Goal: Entertainment & Leisure: Browse casually

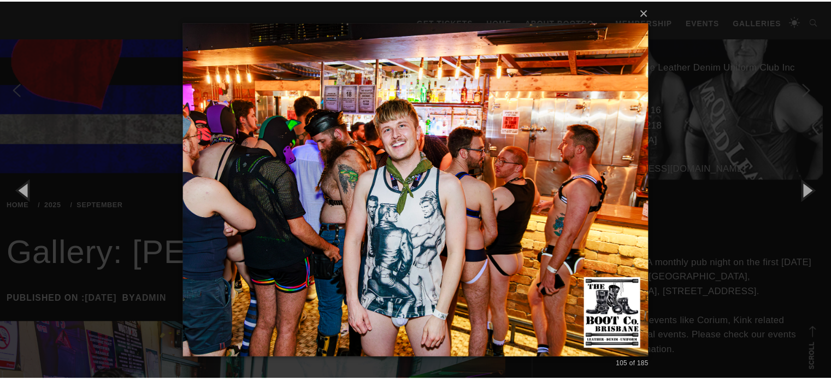
scroll to position [5688, 0]
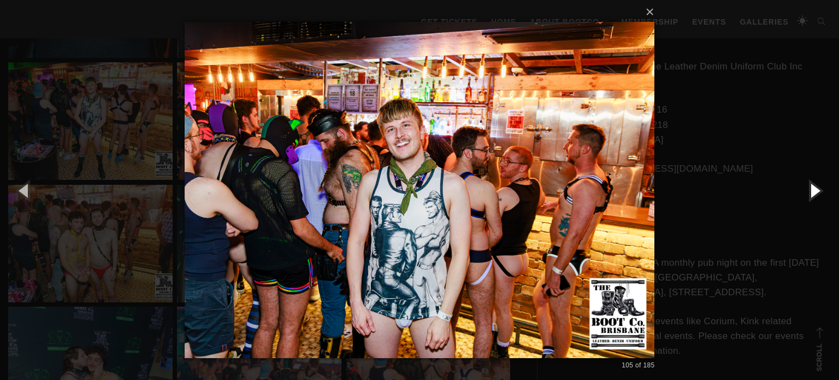
click at [815, 194] on button "button" at bounding box center [814, 190] width 49 height 60
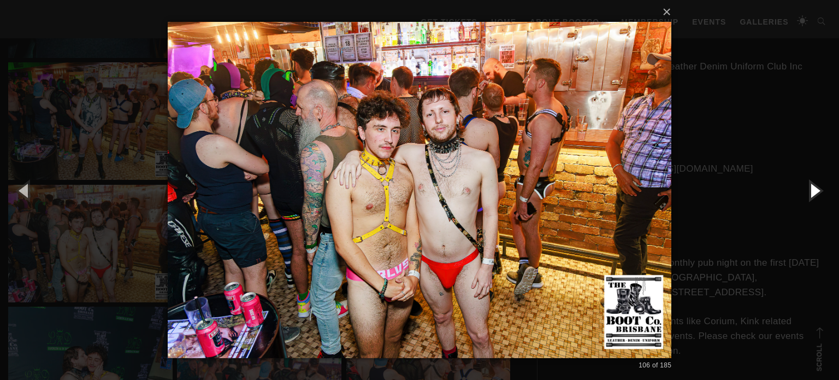
click at [815, 194] on button "button" at bounding box center [814, 190] width 49 height 60
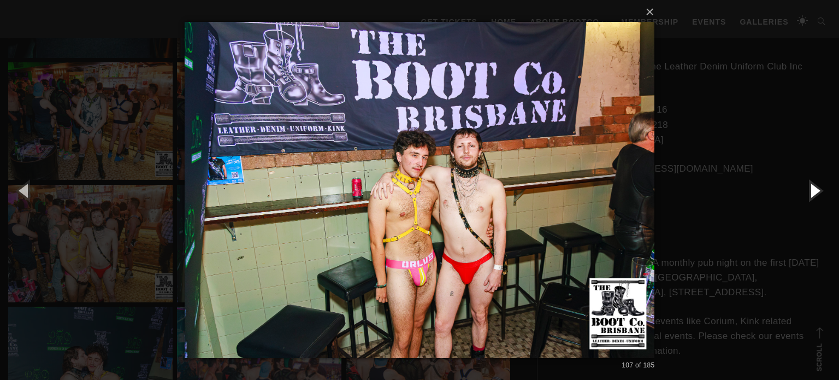
click at [815, 194] on button "button" at bounding box center [814, 190] width 49 height 60
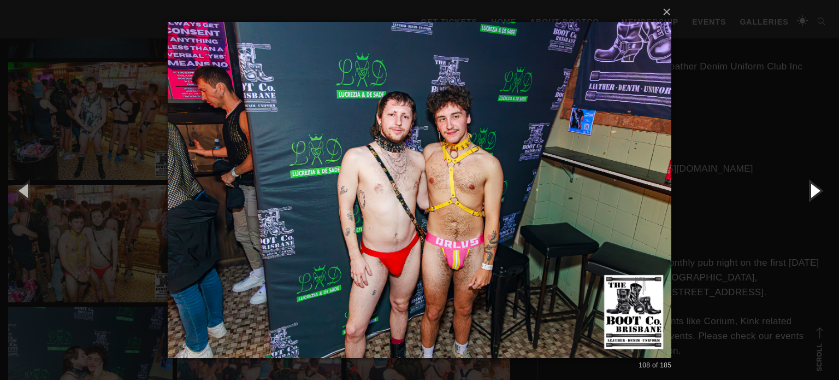
click at [816, 196] on button "button" at bounding box center [814, 190] width 49 height 60
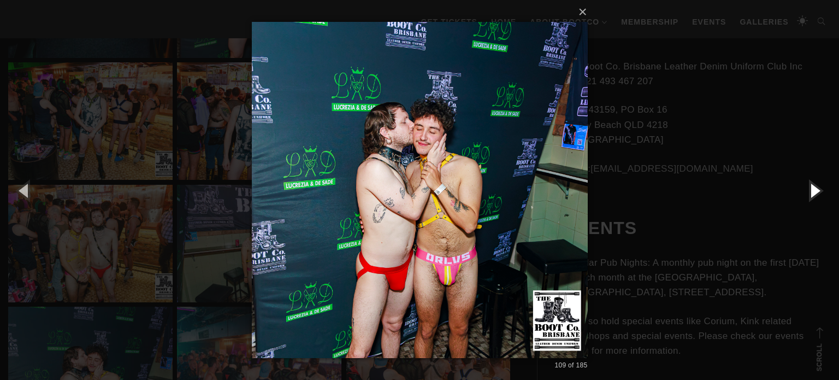
click at [816, 196] on button "button" at bounding box center [814, 190] width 49 height 60
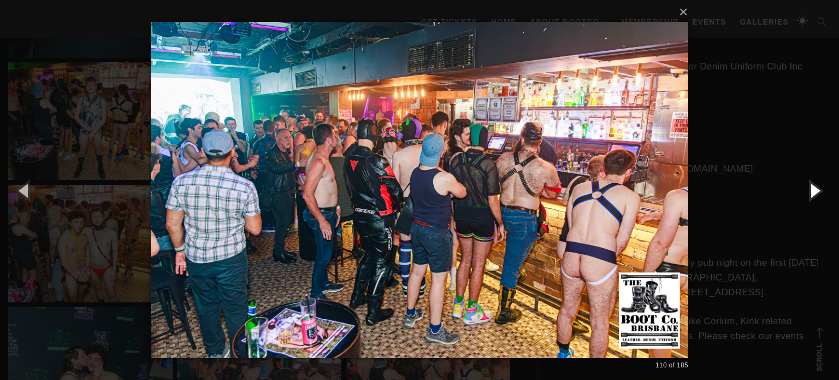
click at [816, 196] on button "button" at bounding box center [814, 190] width 49 height 60
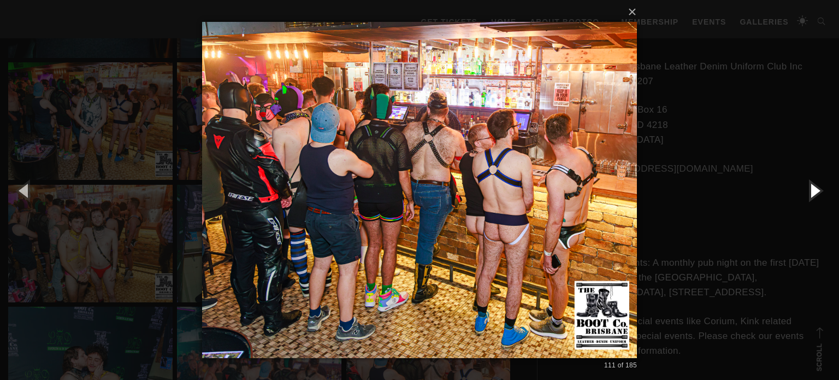
click at [816, 196] on button "button" at bounding box center [814, 190] width 49 height 60
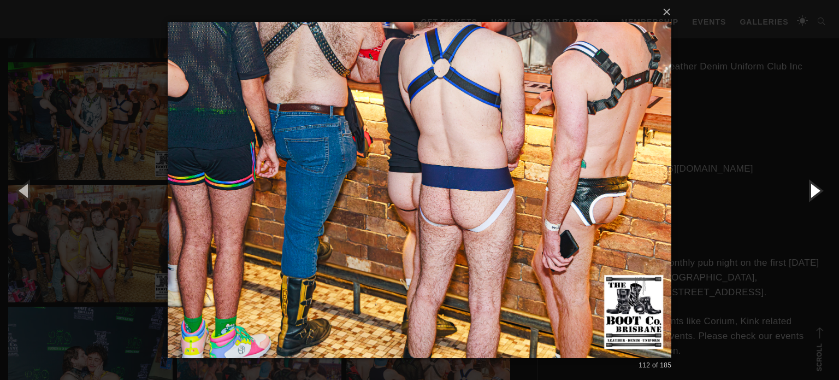
click at [816, 196] on button "button" at bounding box center [814, 190] width 49 height 60
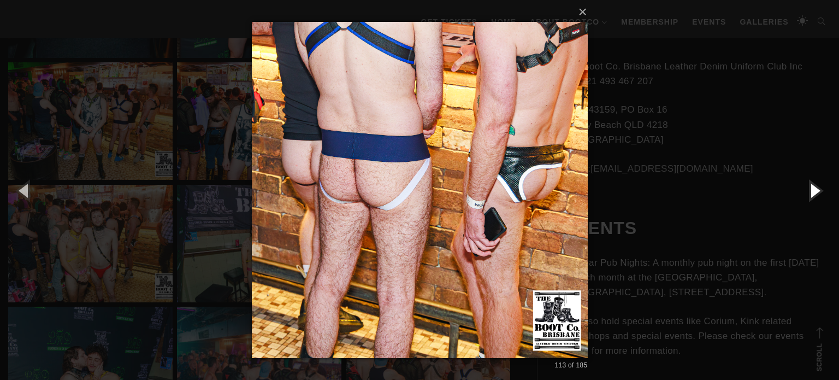
click at [816, 196] on button "button" at bounding box center [814, 190] width 49 height 60
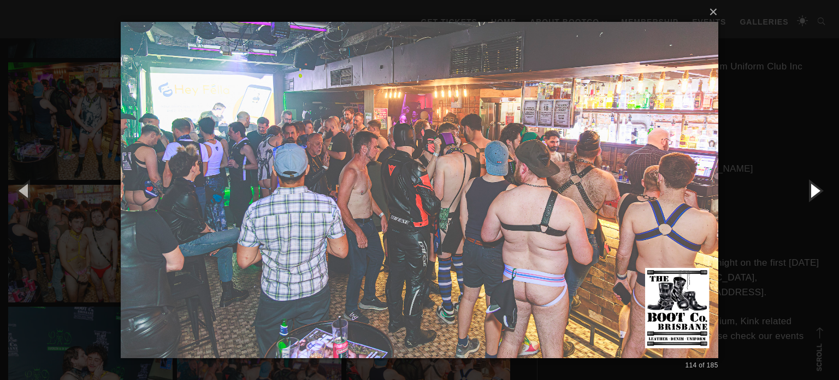
click at [816, 196] on button "button" at bounding box center [814, 190] width 49 height 60
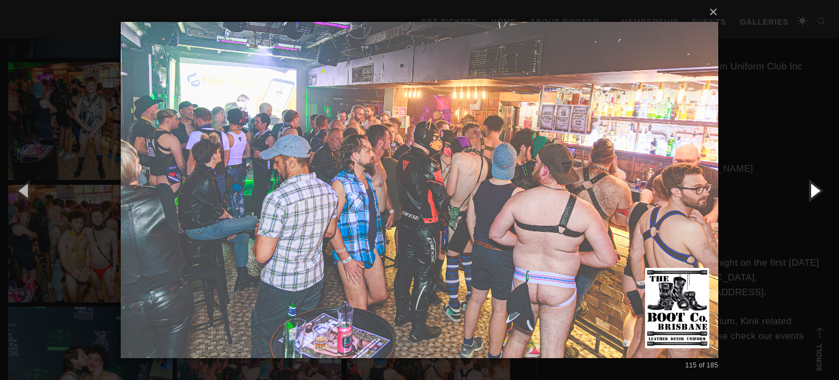
click at [816, 196] on button "button" at bounding box center [814, 190] width 49 height 60
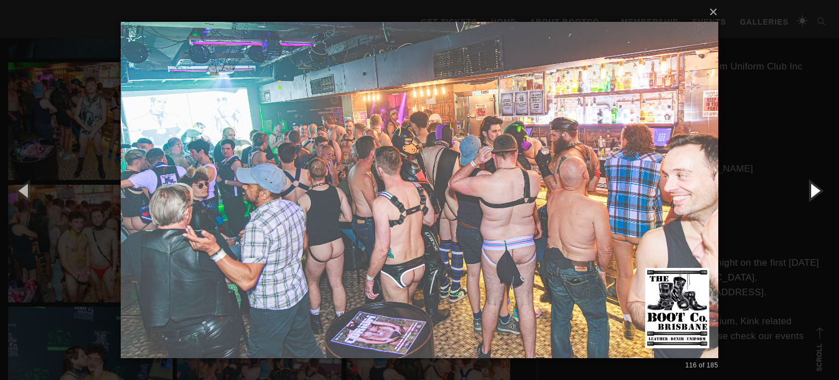
click at [816, 196] on button "button" at bounding box center [814, 190] width 49 height 60
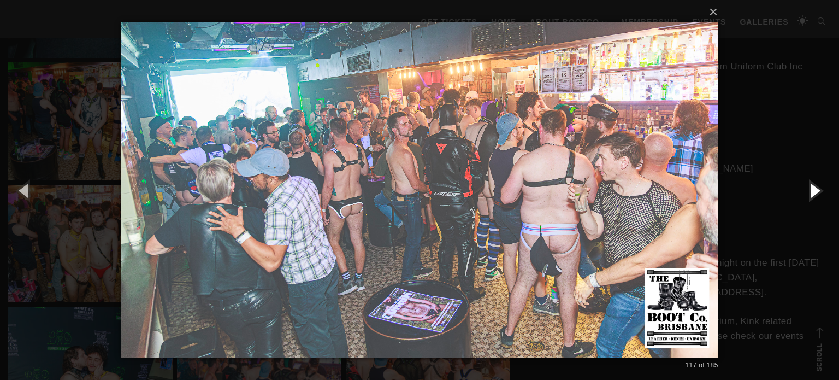
click at [816, 196] on button "button" at bounding box center [814, 190] width 49 height 60
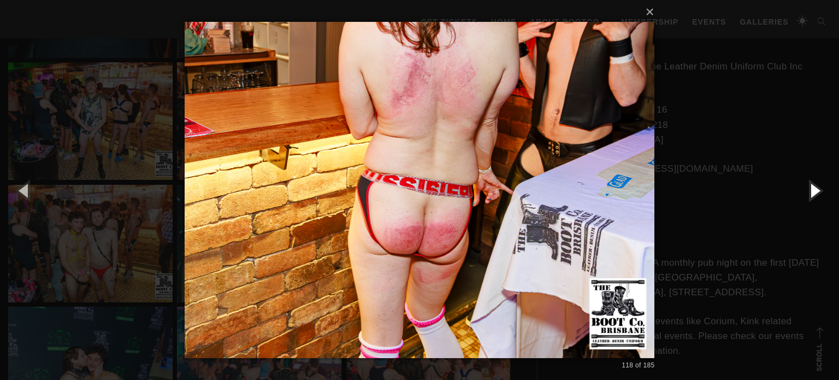
click at [816, 196] on button "button" at bounding box center [814, 190] width 49 height 60
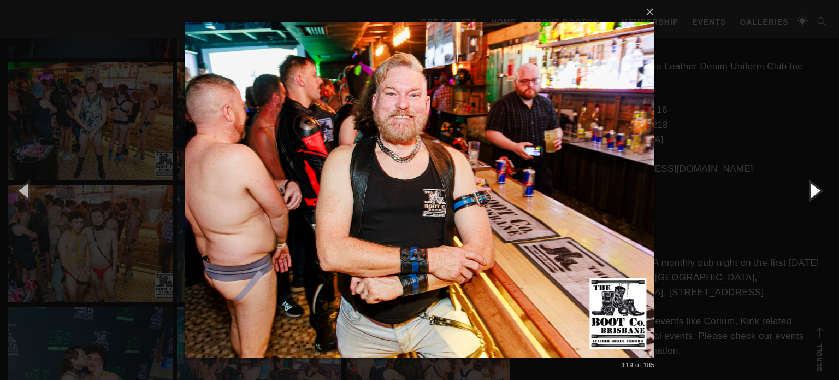
click at [816, 196] on button "button" at bounding box center [814, 190] width 49 height 60
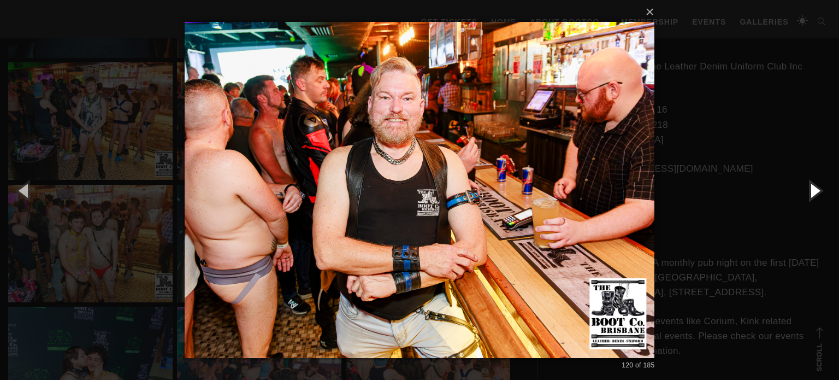
click at [816, 196] on button "button" at bounding box center [814, 190] width 49 height 60
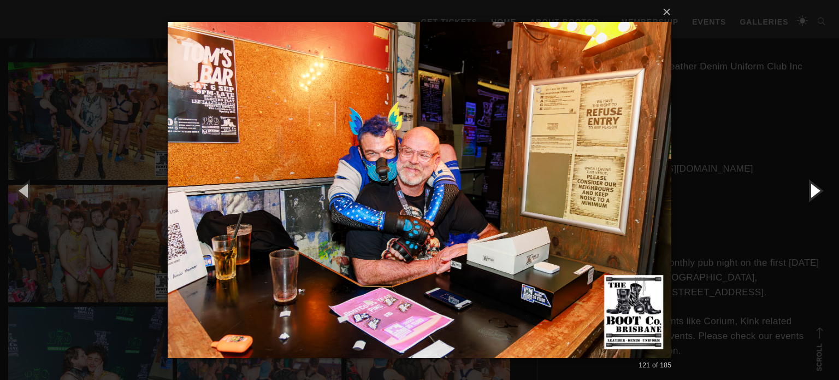
click at [816, 196] on button "button" at bounding box center [814, 190] width 49 height 60
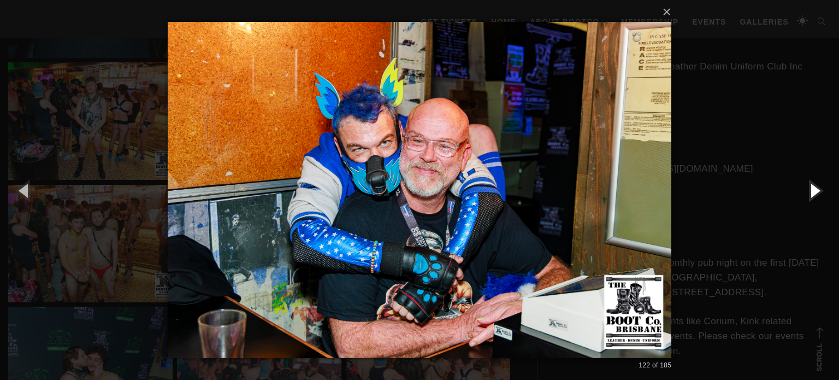
click at [816, 196] on button "button" at bounding box center [814, 190] width 49 height 60
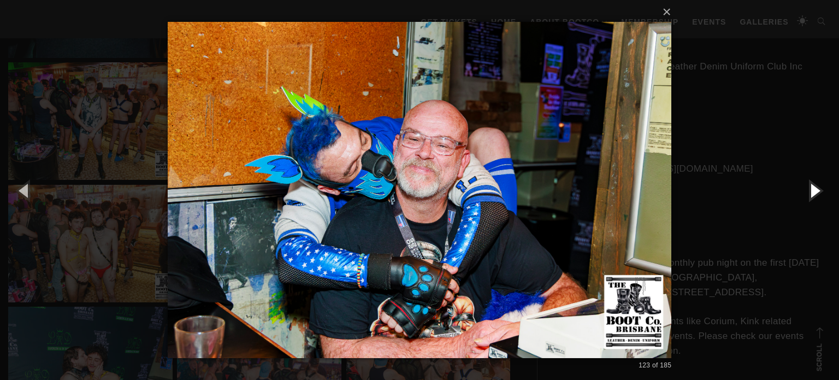
click at [816, 196] on button "button" at bounding box center [814, 190] width 49 height 60
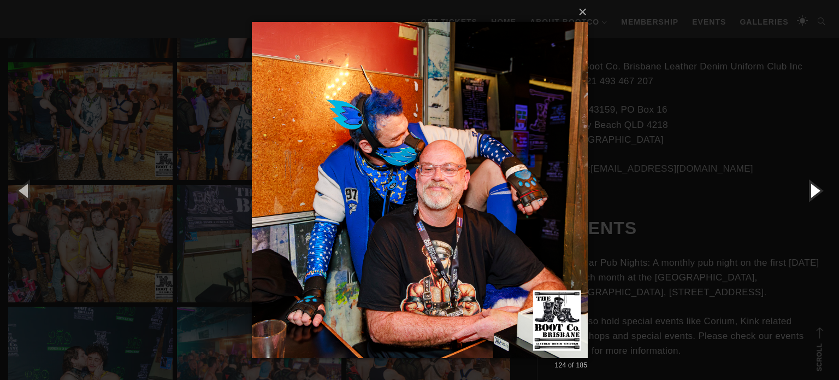
click at [816, 196] on button "button" at bounding box center [814, 190] width 49 height 60
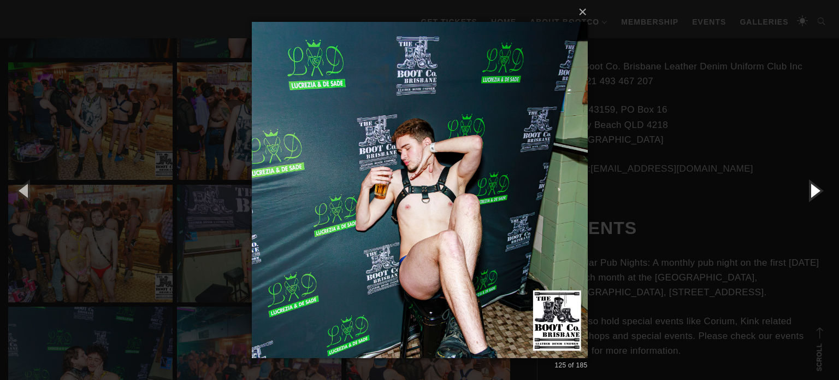
click at [816, 196] on button "button" at bounding box center [814, 190] width 49 height 60
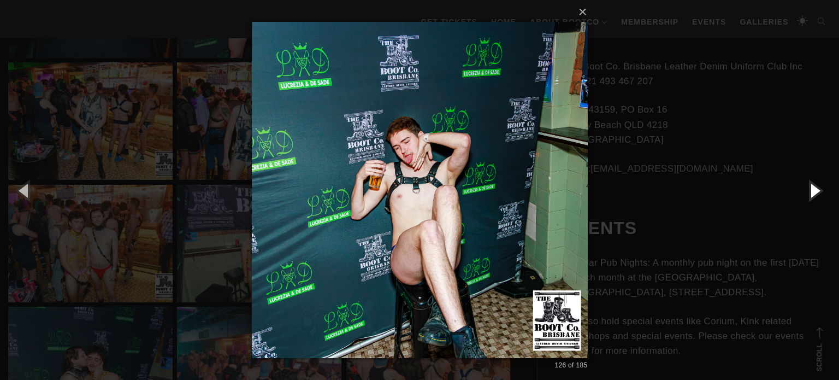
click at [816, 196] on button "button" at bounding box center [814, 190] width 49 height 60
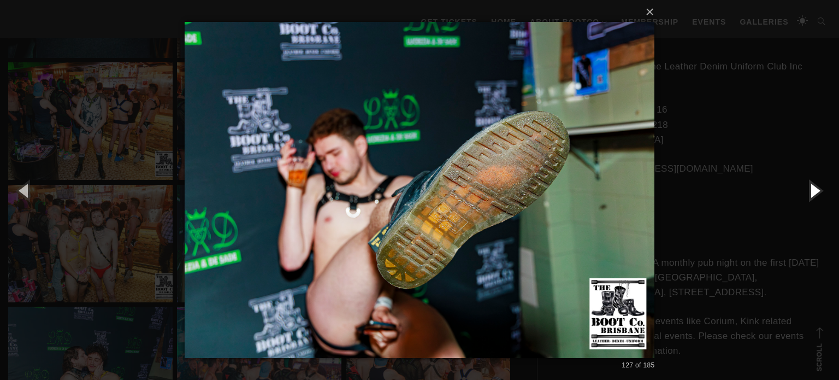
click at [816, 196] on button "button" at bounding box center [814, 190] width 49 height 60
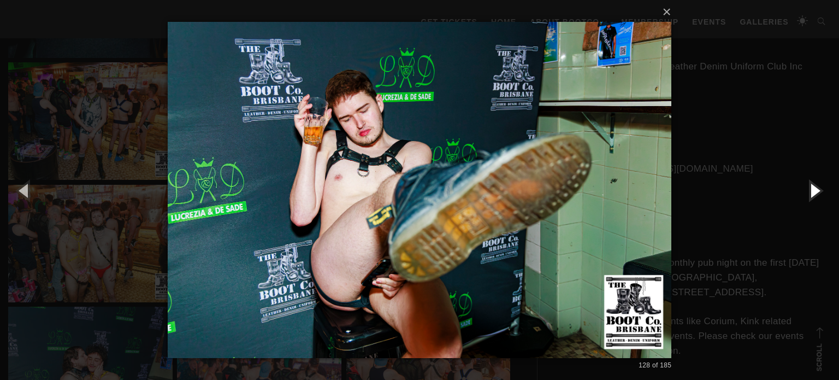
click at [816, 196] on button "button" at bounding box center [814, 190] width 49 height 60
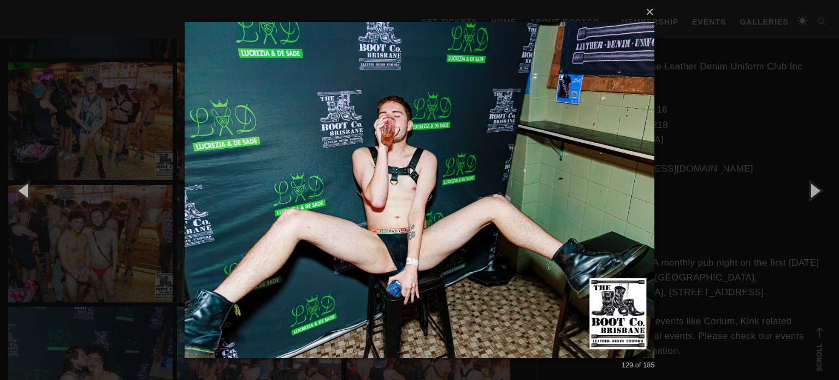
click at [794, 122] on div "× 129 of 185 Loading..." at bounding box center [419, 190] width 839 height 380
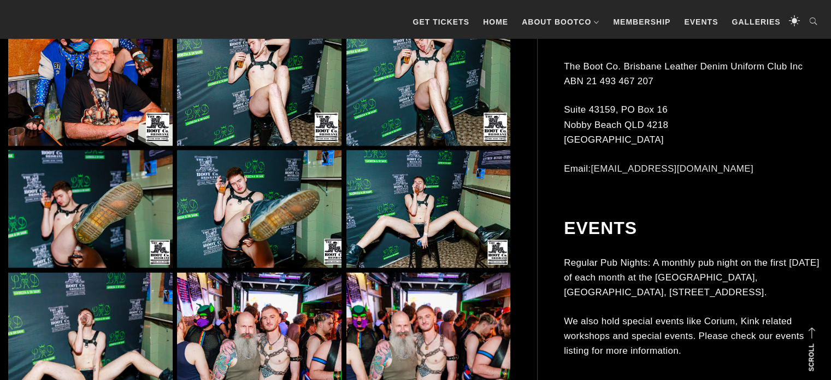
scroll to position [7016, 0]
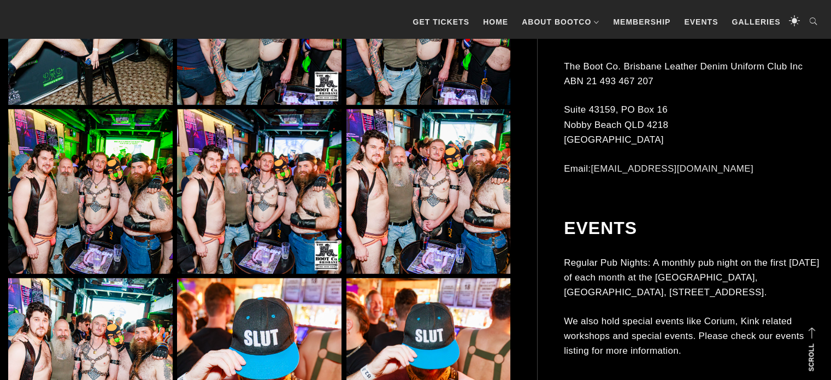
click at [288, 209] on img at bounding box center [259, 191] width 164 height 164
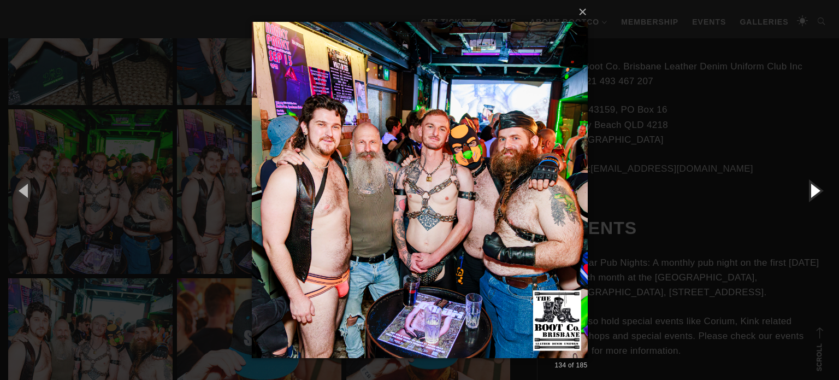
click at [817, 195] on button "button" at bounding box center [814, 190] width 49 height 60
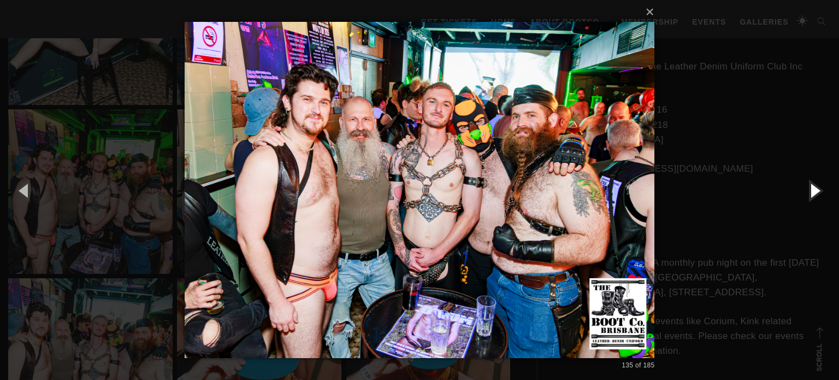
click at [817, 195] on button "button" at bounding box center [814, 190] width 49 height 60
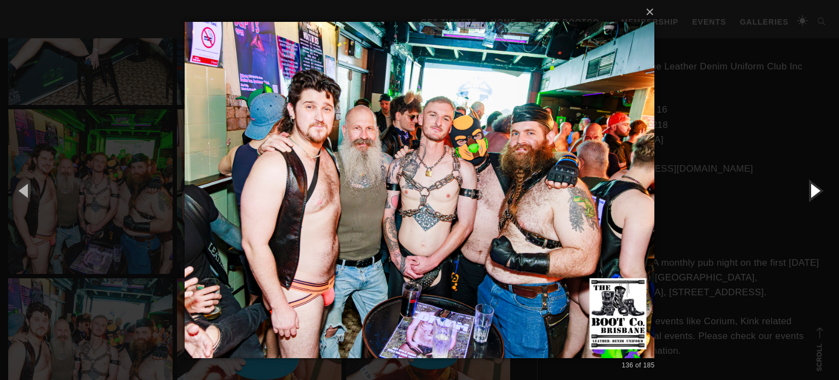
click at [817, 195] on button "button" at bounding box center [814, 190] width 49 height 60
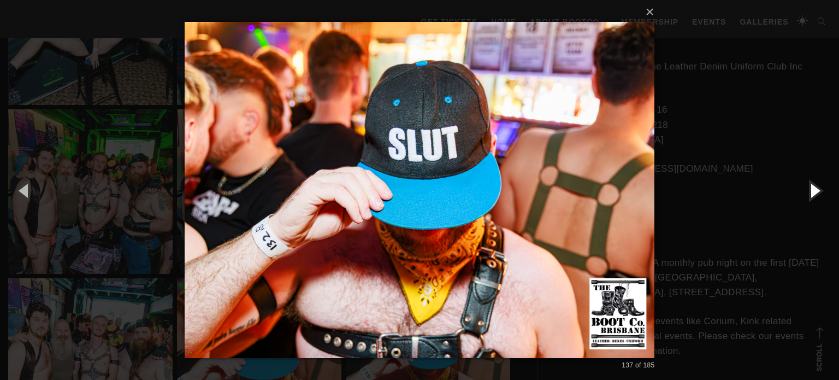
click at [817, 195] on button "button" at bounding box center [814, 190] width 49 height 60
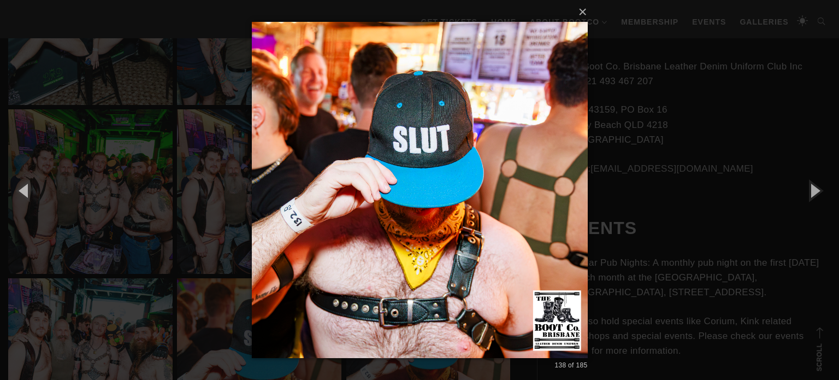
click at [815, 56] on div "× 138 of 185 Loading..." at bounding box center [419, 190] width 839 height 380
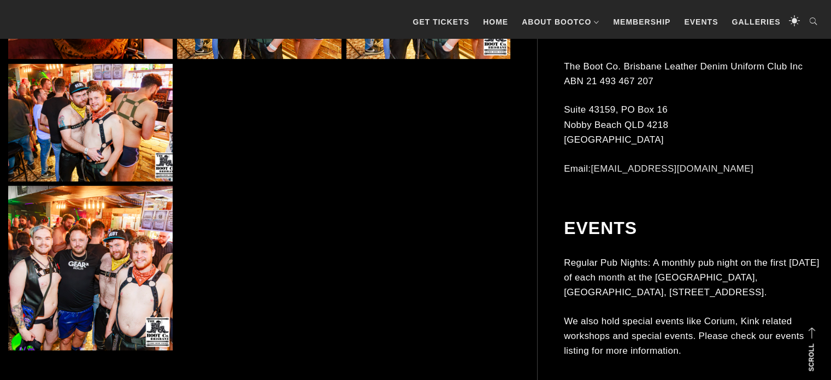
scroll to position [7594, 0]
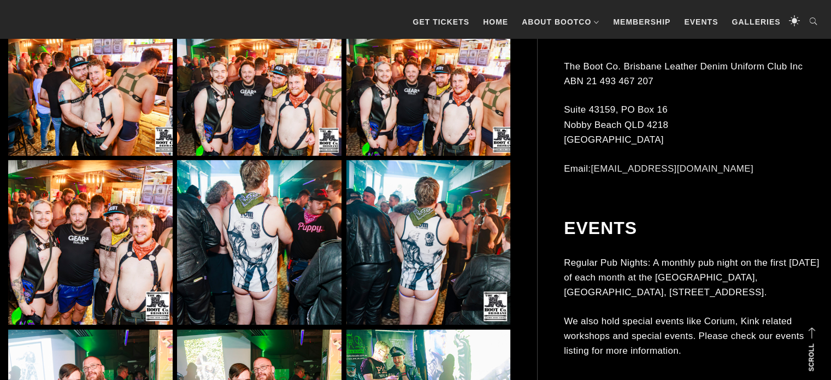
click at [309, 183] on img at bounding box center [259, 242] width 164 height 164
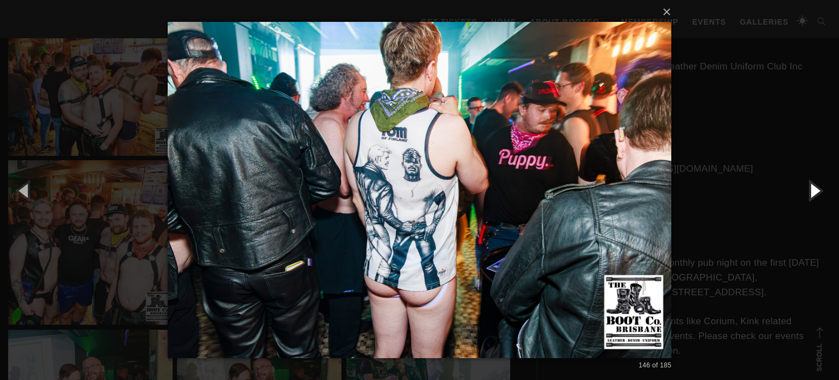
click at [809, 190] on button "button" at bounding box center [814, 190] width 49 height 60
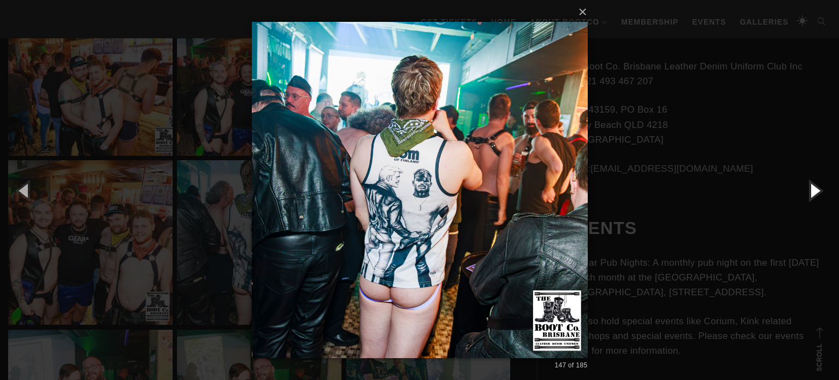
click at [809, 190] on button "button" at bounding box center [814, 190] width 49 height 60
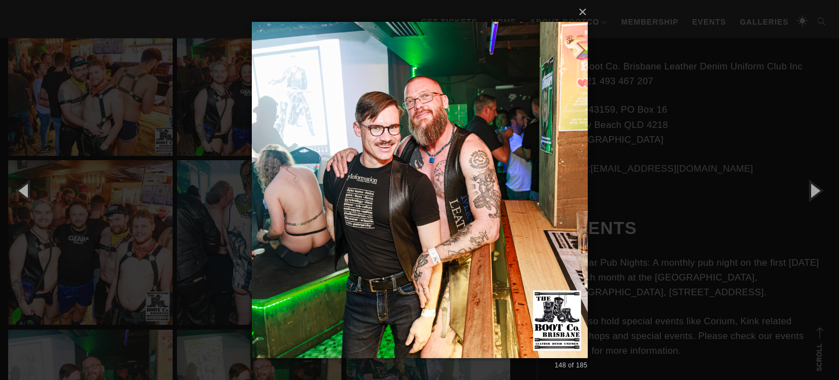
click at [838, 329] on div "× 148 of 185 Loading..." at bounding box center [419, 190] width 839 height 380
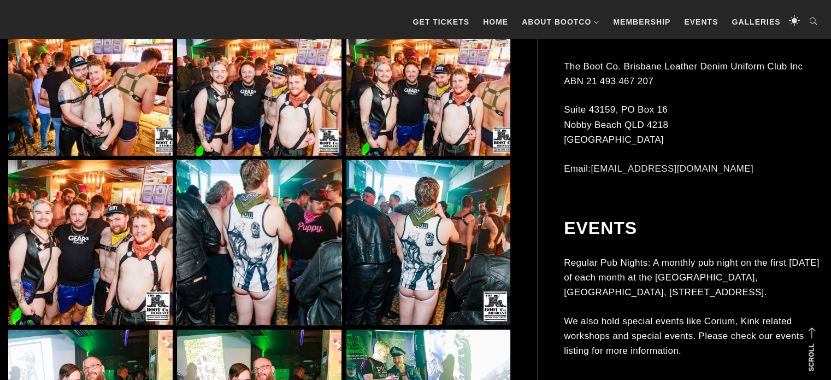
scroll to position [7926, 0]
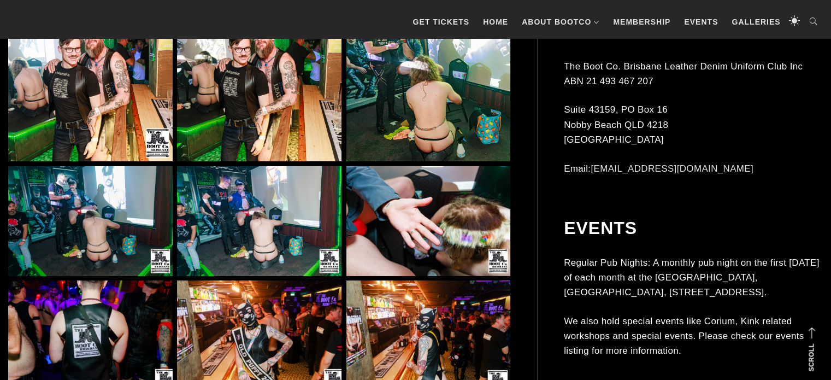
click at [405, 143] on img at bounding box center [428, 79] width 164 height 164
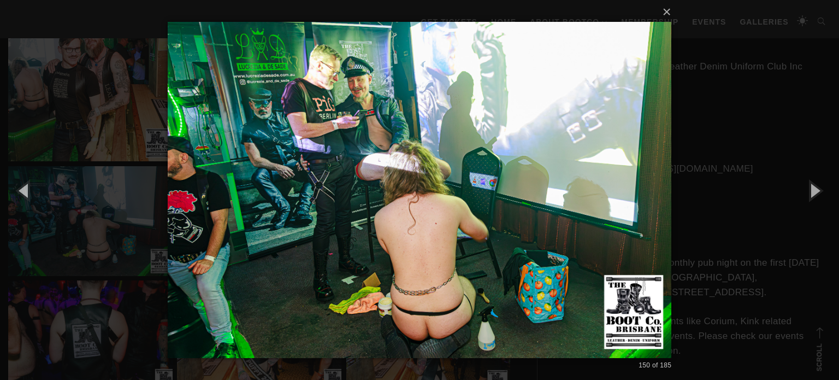
click at [814, 286] on div "× 150 of 185 Loading..." at bounding box center [419, 190] width 839 height 380
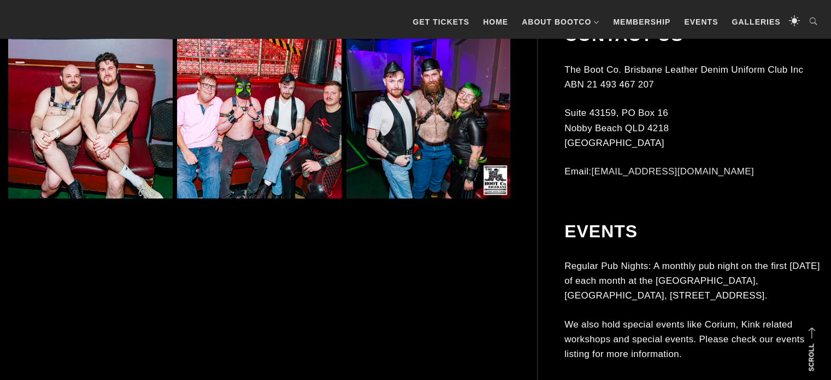
scroll to position [8489, 0]
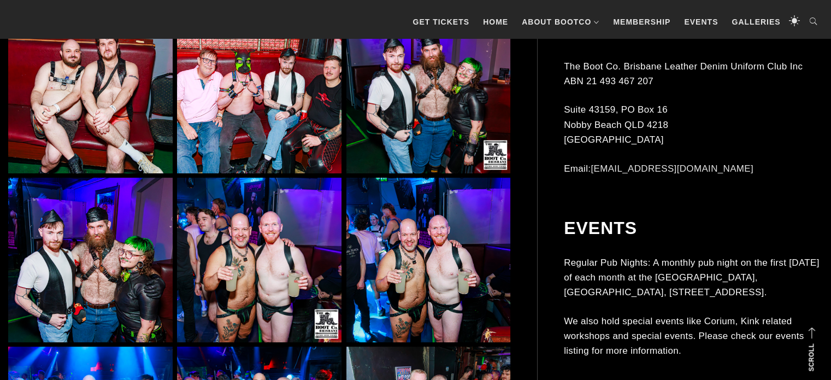
click at [268, 253] on img at bounding box center [259, 260] width 164 height 164
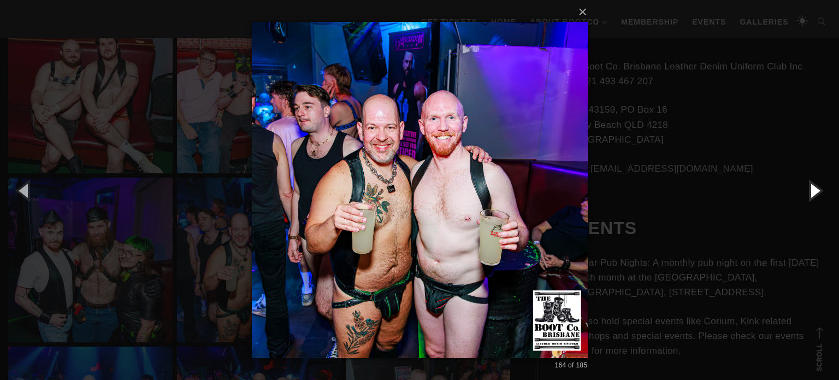
click at [821, 199] on button "button" at bounding box center [814, 190] width 49 height 60
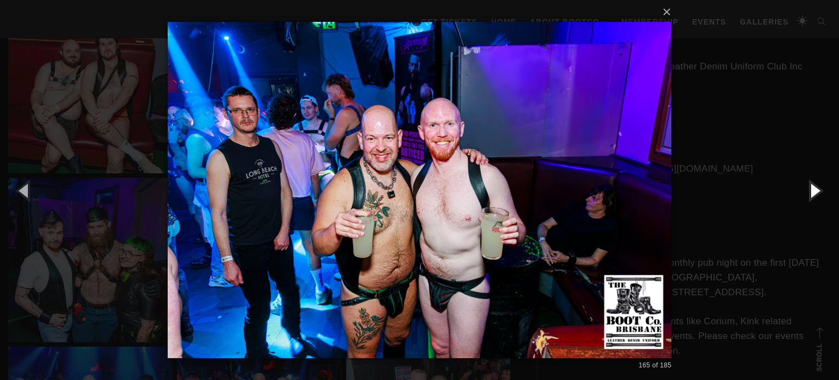
click at [821, 199] on button "button" at bounding box center [814, 190] width 49 height 60
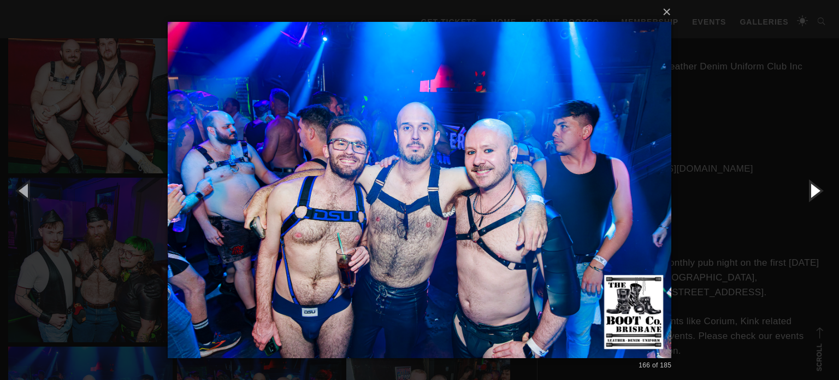
click at [822, 198] on button "button" at bounding box center [814, 190] width 49 height 60
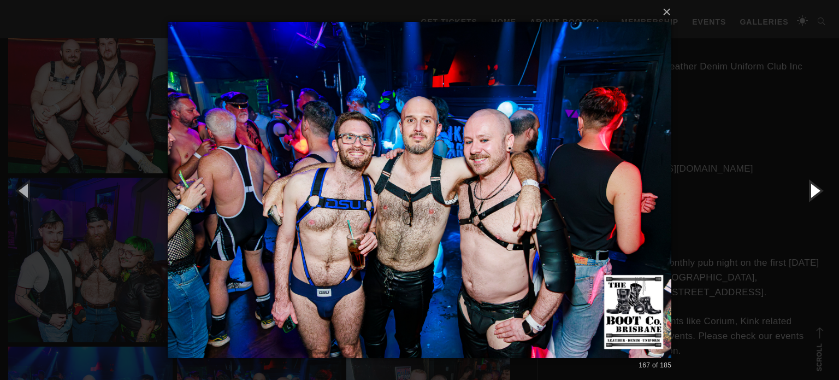
click at [822, 198] on button "button" at bounding box center [814, 190] width 49 height 60
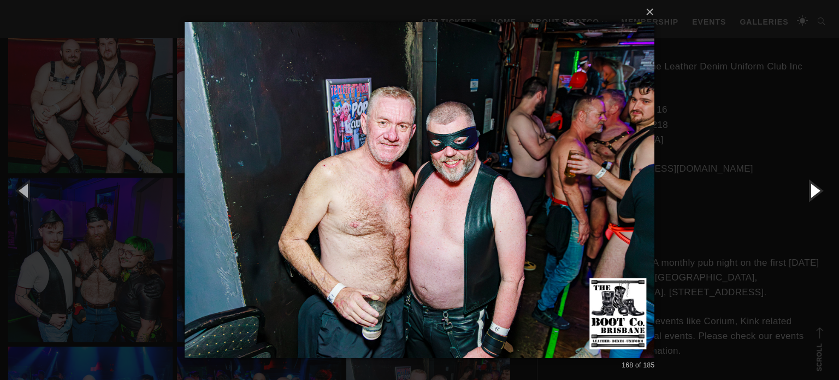
click at [822, 198] on button "button" at bounding box center [814, 190] width 49 height 60
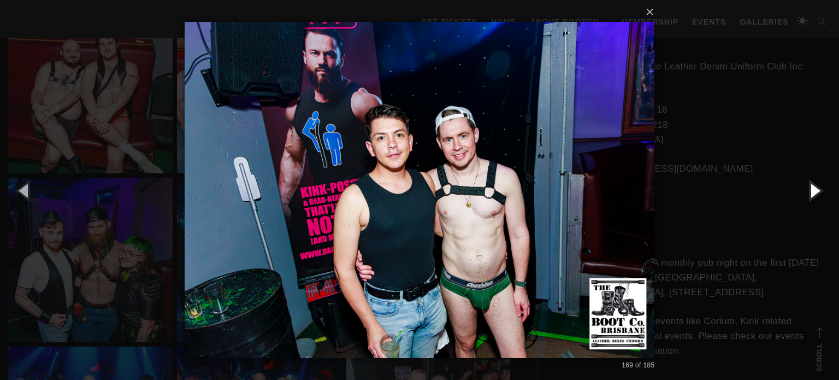
click at [822, 198] on button "button" at bounding box center [814, 190] width 49 height 60
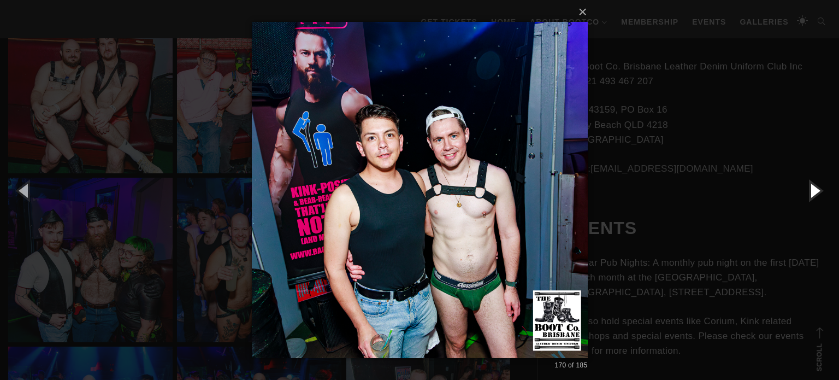
click at [822, 198] on button "button" at bounding box center [814, 190] width 49 height 60
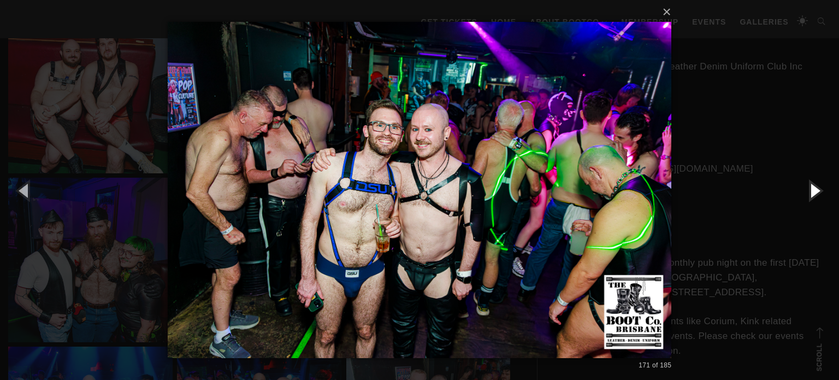
click at [822, 198] on button "button" at bounding box center [814, 190] width 49 height 60
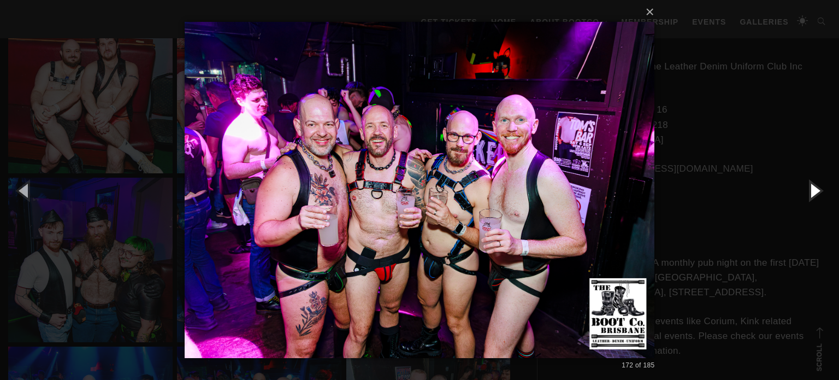
click at [822, 198] on button "button" at bounding box center [814, 190] width 49 height 60
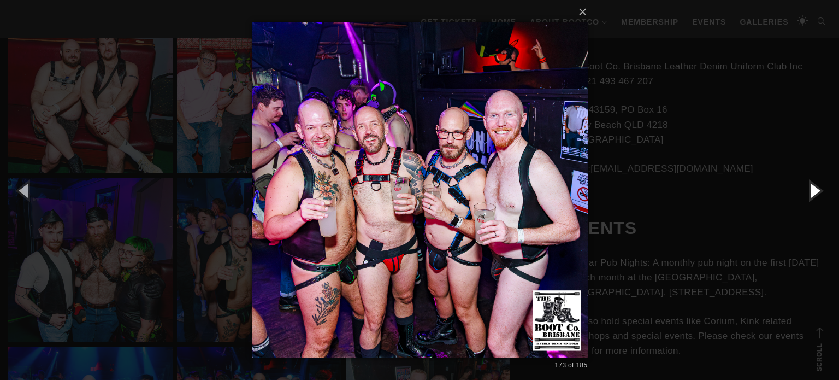
click at [822, 198] on button "button" at bounding box center [814, 190] width 49 height 60
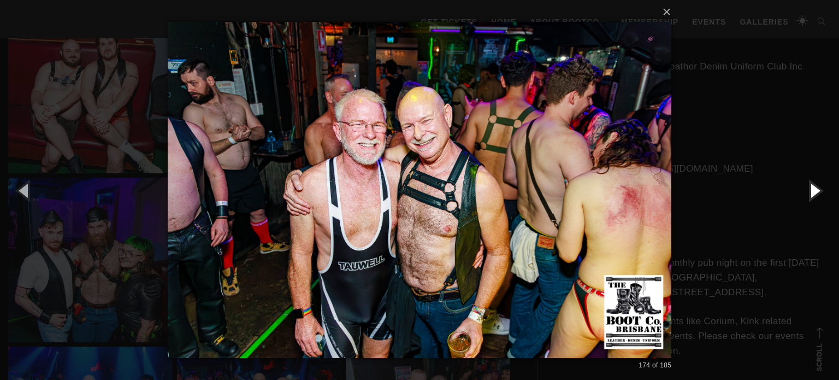
click at [822, 198] on button "button" at bounding box center [814, 190] width 49 height 60
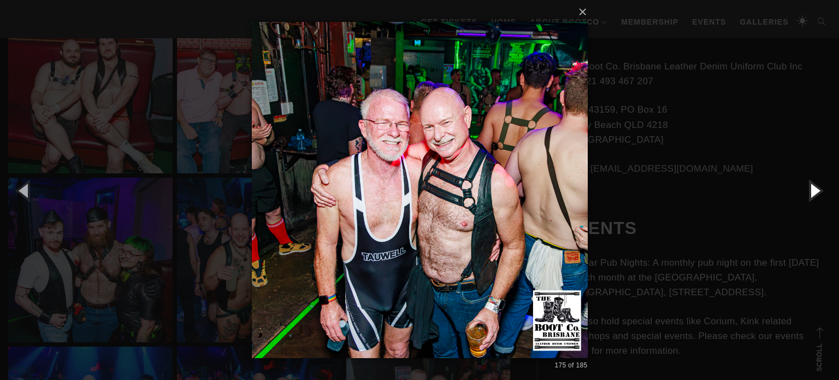
click at [822, 198] on button "button" at bounding box center [814, 190] width 49 height 60
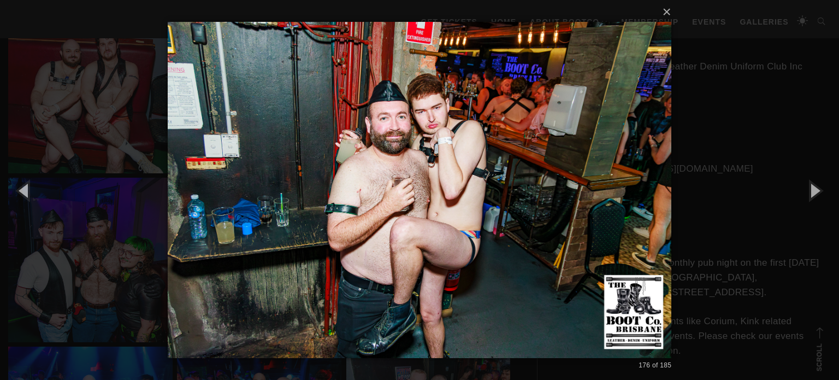
click at [831, 303] on div "× 176 of 185 Loading..." at bounding box center [419, 190] width 839 height 380
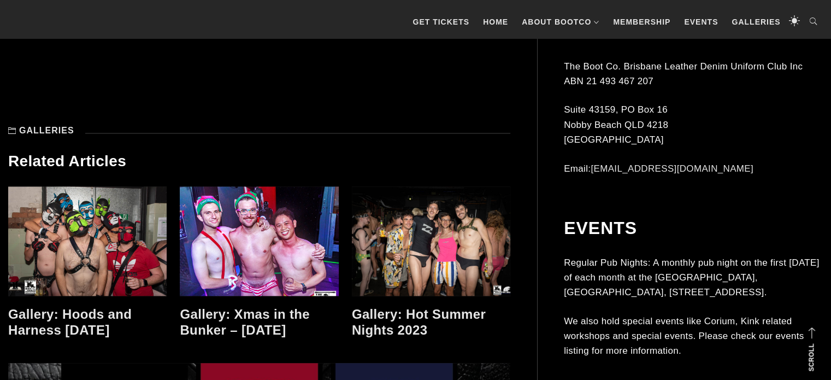
scroll to position [9870, 0]
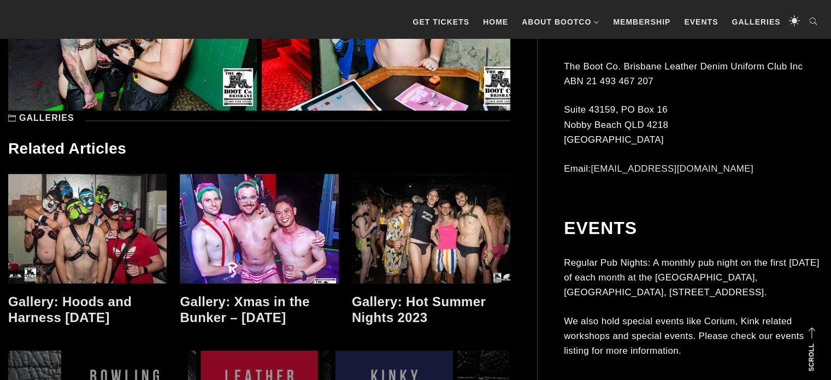
drag, startPoint x: 365, startPoint y: 169, endPoint x: 345, endPoint y: 193, distance: 31.8
drag, startPoint x: 345, startPoint y: 193, endPoint x: 406, endPoint y: 210, distance: 63.3
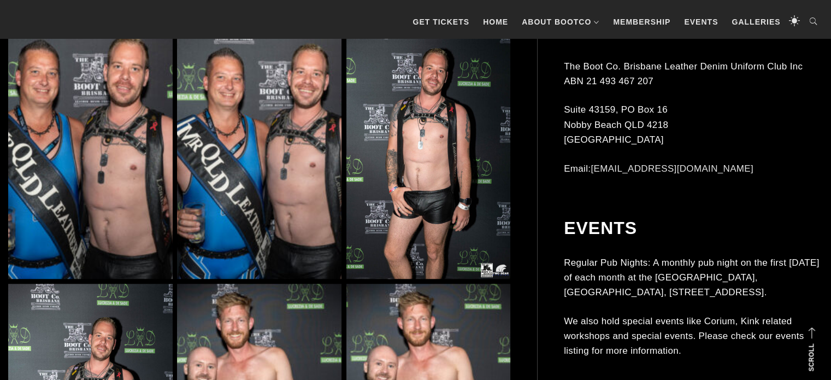
scroll to position [1034, 0]
